Goal: Transaction & Acquisition: Subscribe to service/newsletter

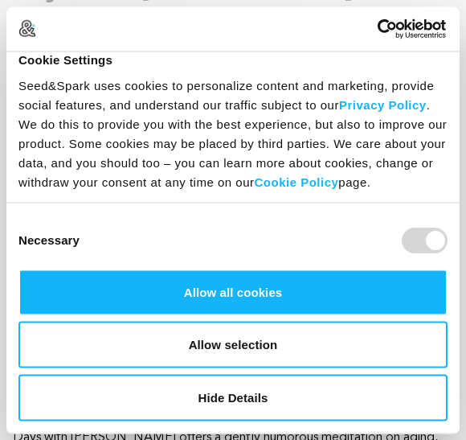
scroll to position [30, 0]
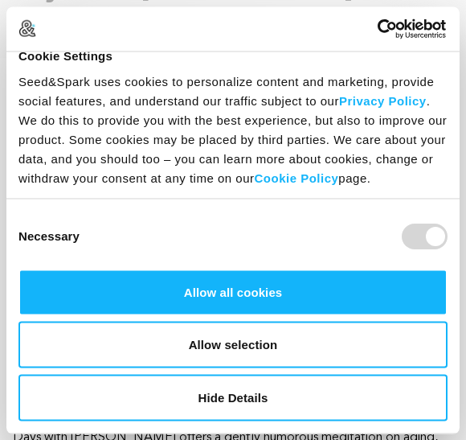
click at [307, 296] on button "Allow all cookies" at bounding box center [232, 292] width 429 height 47
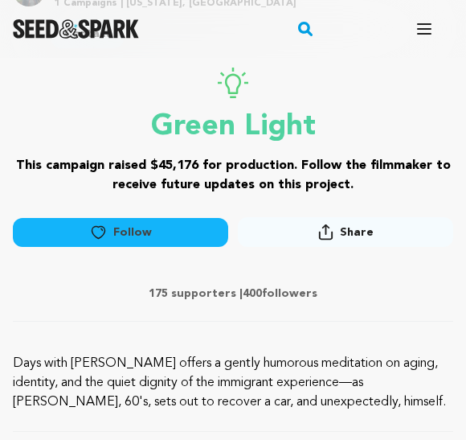
scroll to position [507, 0]
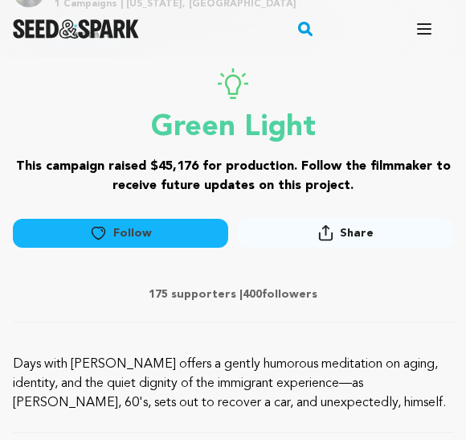
click at [281, 158] on h3 "This campaign raised $45,176 for production. Follow the filmmaker to receive fu…" at bounding box center [233, 176] width 441 height 39
click at [354, 166] on h3 "This campaign raised $45,176 for production. Follow the filmmaker to receive fu…" at bounding box center [233, 176] width 441 height 39
click at [433, 28] on icon "button" at bounding box center [424, 28] width 19 height 19
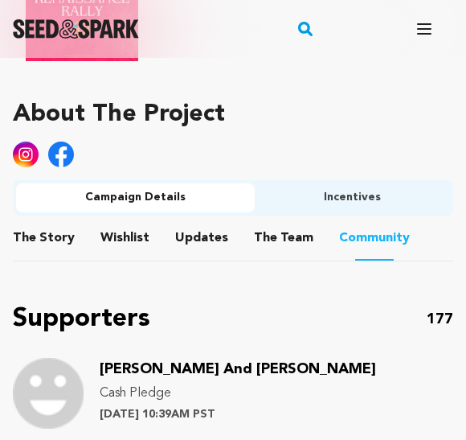
scroll to position [1202, 0]
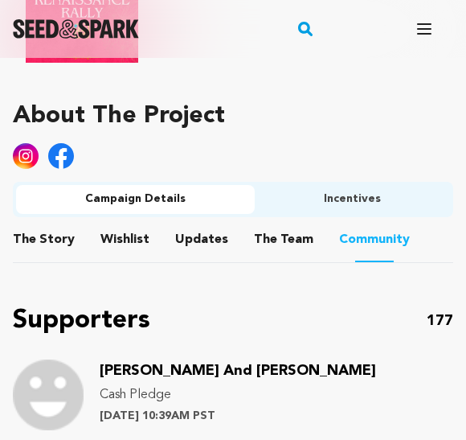
click at [371, 204] on button "Incentives" at bounding box center [352, 199] width 195 height 29
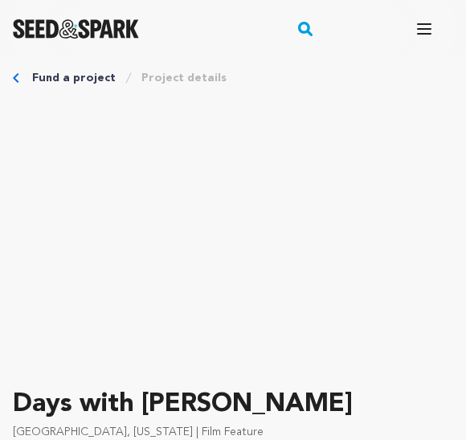
scroll to position [21, 0]
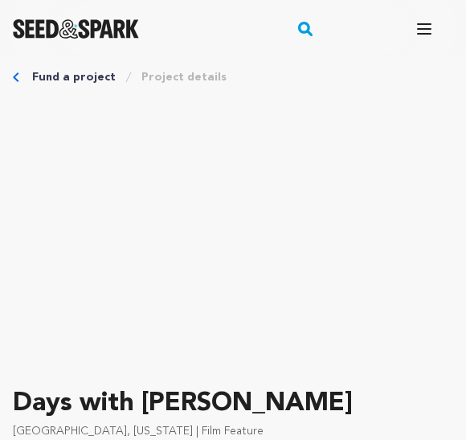
click at [178, 83] on link "Project details" at bounding box center [184, 77] width 85 height 16
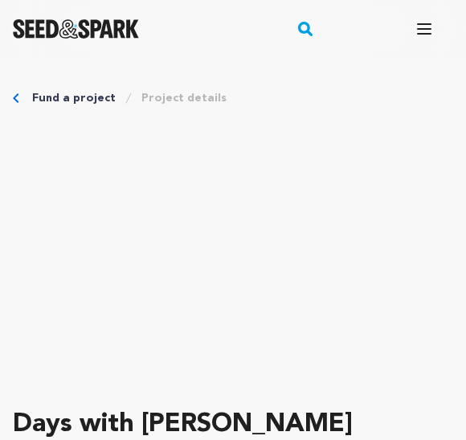
click at [172, 104] on link "Project details" at bounding box center [184, 98] width 85 height 16
click at [175, 103] on link "Project details" at bounding box center [184, 98] width 85 height 16
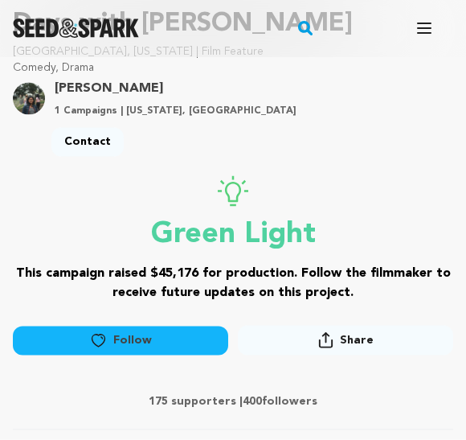
scroll to position [406, 0]
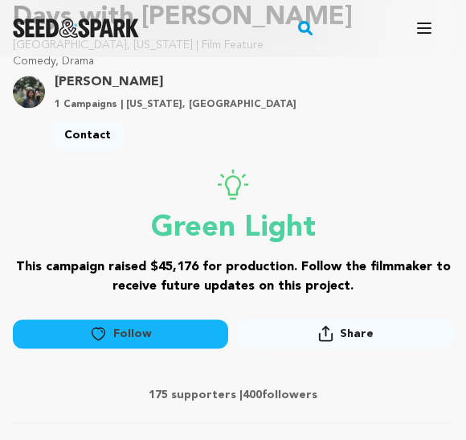
click at [291, 255] on div "Green Light This campaign raised $45,176 for production. Follow the filmmaker t…" at bounding box center [233, 233] width 441 height 127
click at [195, 334] on link "Follow" at bounding box center [120, 334] width 215 height 29
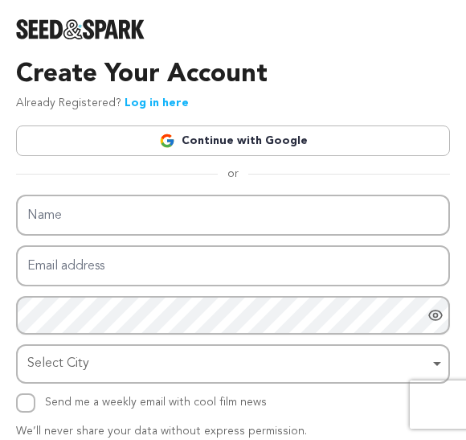
click at [275, 138] on link "Continue with Google" at bounding box center [233, 140] width 434 height 31
